Goal: Find specific page/section: Find specific page/section

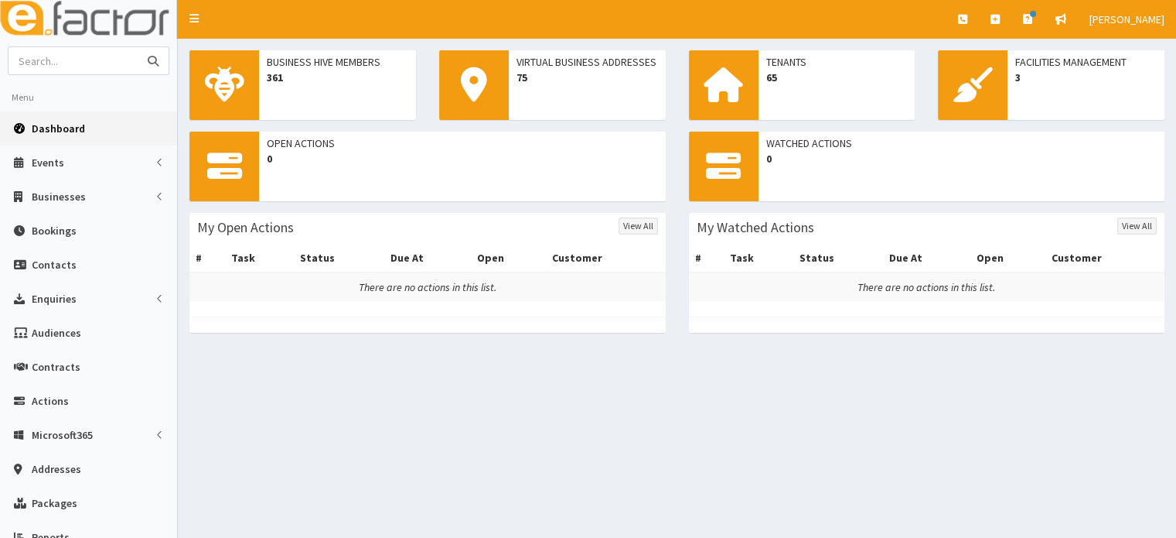
click at [106, 64] on input "text" at bounding box center [74, 60] width 130 height 27
type input "Rachel Oatridge"
click at [138, 47] on button "submit" at bounding box center [153, 60] width 31 height 27
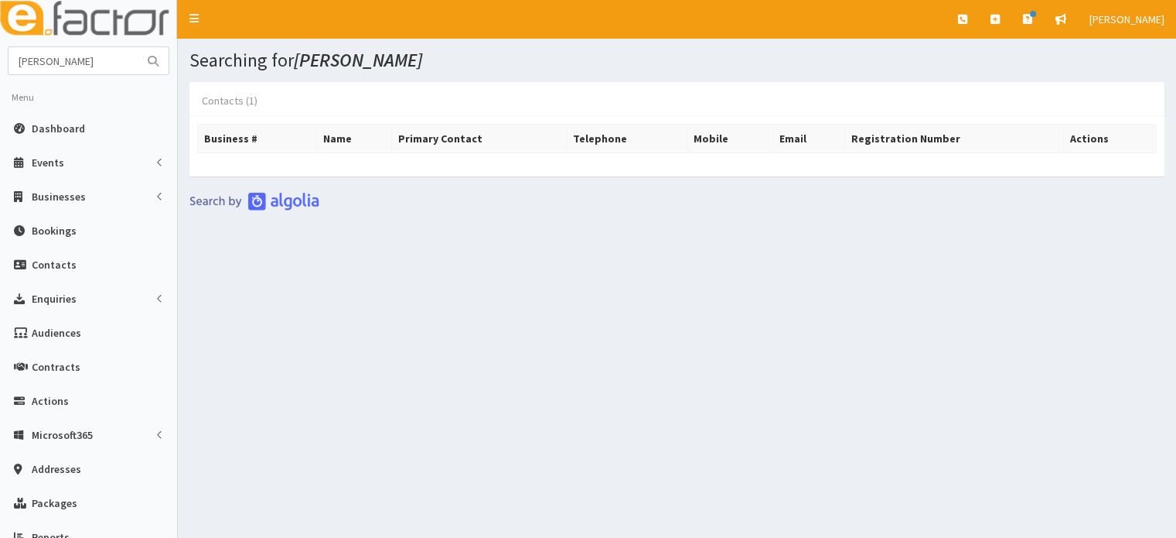
click at [226, 97] on link "Contacts (1)" at bounding box center [229, 100] width 80 height 32
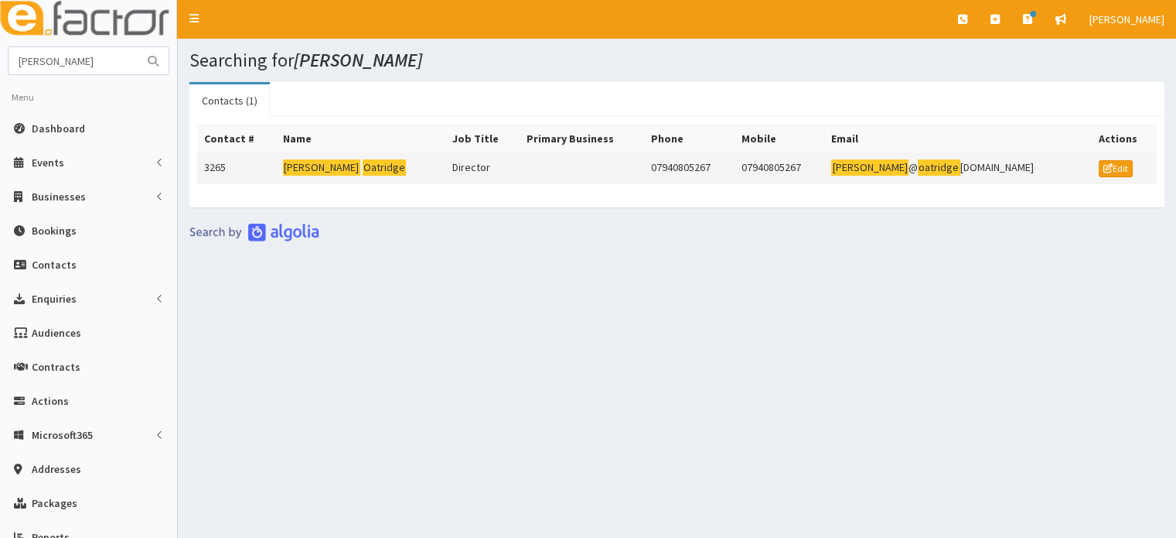
click at [363, 166] on mark "Oatridge" at bounding box center [385, 167] width 44 height 16
drag, startPoint x: 98, startPoint y: 58, endPoint x: 0, endPoint y: 63, distance: 98.3
click at [0, 63] on section "Rachel Oatridge Menu Dashboard Events Events" at bounding box center [88, 354] width 177 height 617
click at [68, 55] on input "text" at bounding box center [74, 60] width 130 height 27
type input "oatridge coaching"
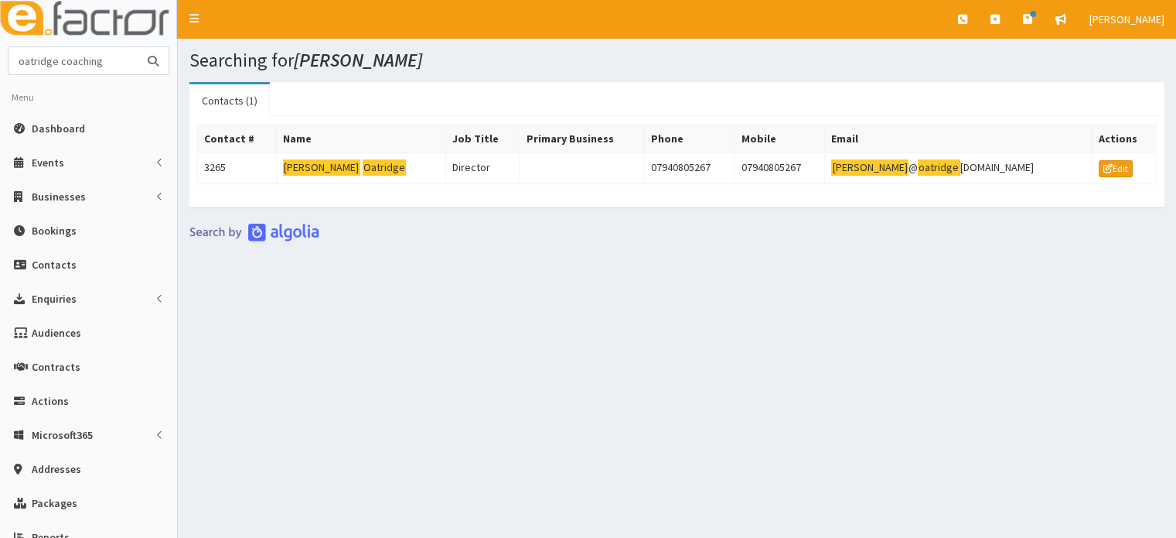
click at [138, 47] on button "submit" at bounding box center [153, 60] width 31 height 27
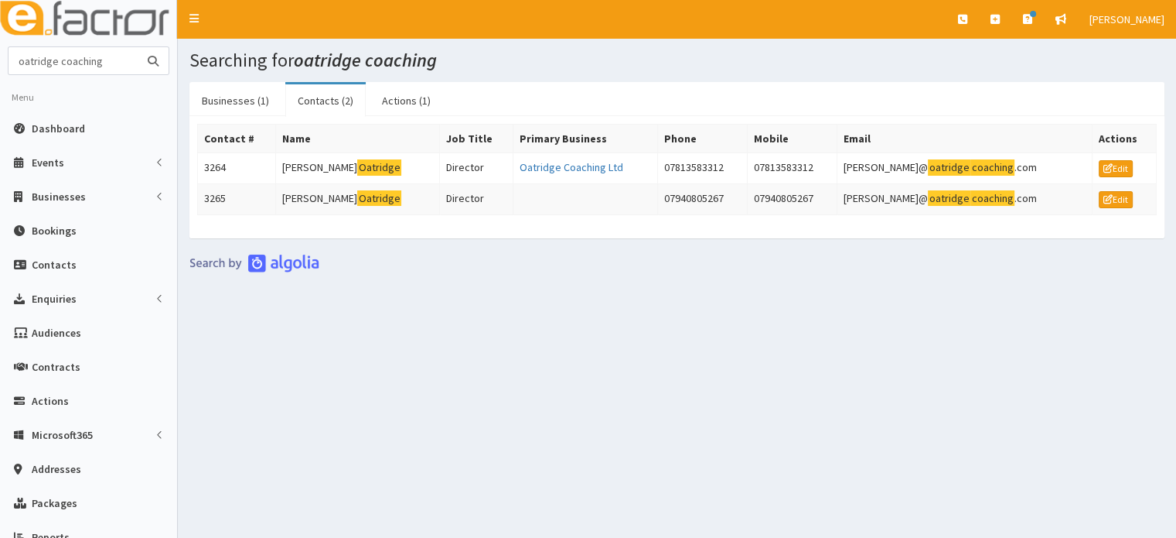
drag, startPoint x: 111, startPoint y: 61, endPoint x: 1, endPoint y: 58, distance: 110.6
click at [1, 58] on section "oatridge coaching Menu Dashboard Events Events" at bounding box center [88, 354] width 177 height 617
click at [66, 122] on span "Dashboard" at bounding box center [58, 128] width 53 height 14
